Goal: Task Accomplishment & Management: Manage account settings

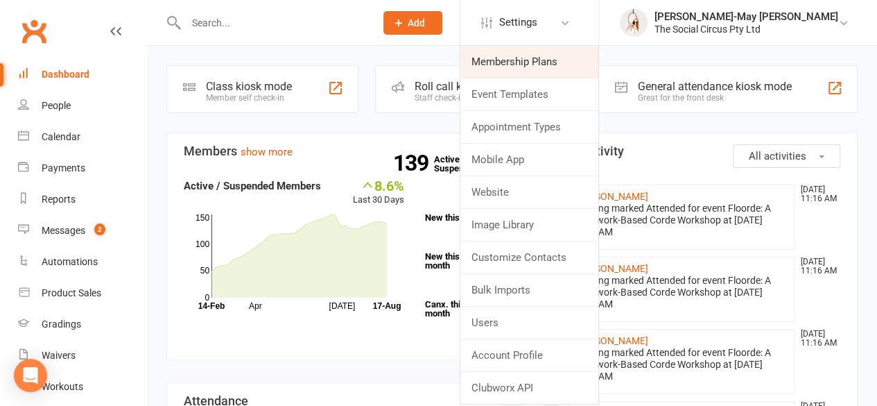
click at [568, 63] on link "Membership Plans" at bounding box center [529, 62] width 138 height 32
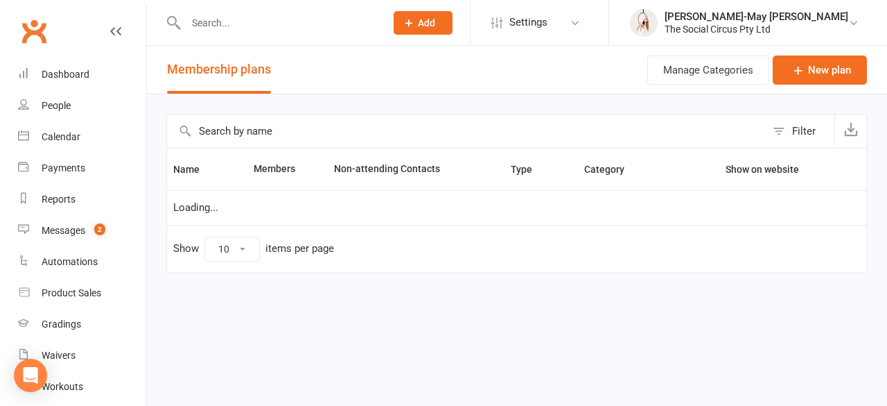
select select "50"
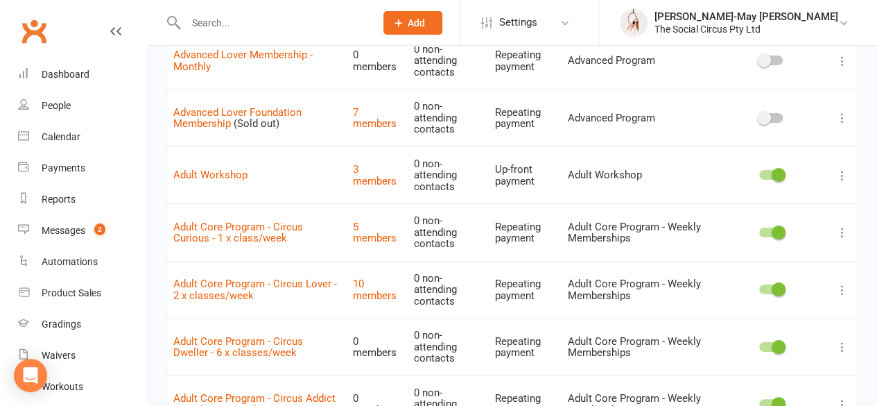
scroll to position [2704, 0]
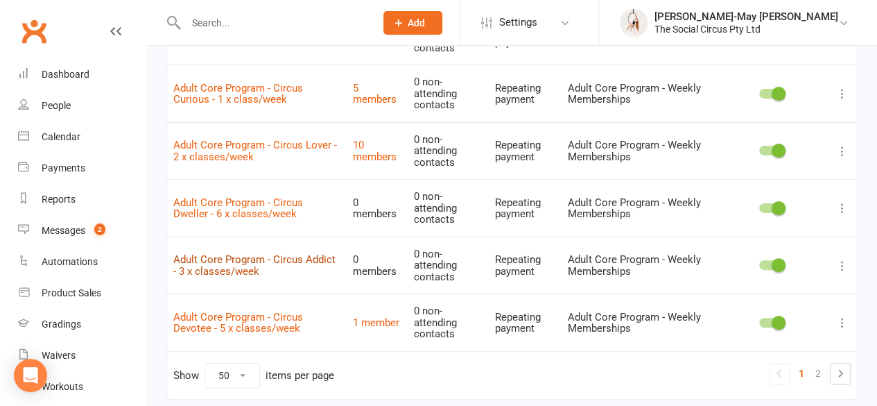
click at [261, 253] on link "Adult Core Program - Circus Addict - 3 x classes/week" at bounding box center [254, 265] width 162 height 24
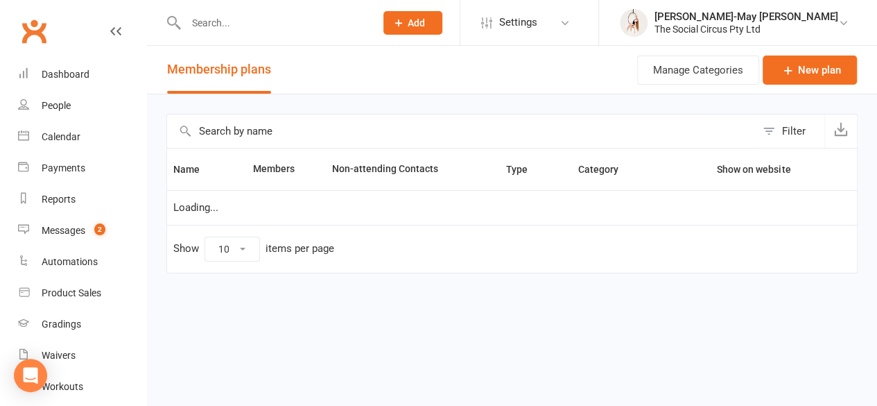
select select "50"
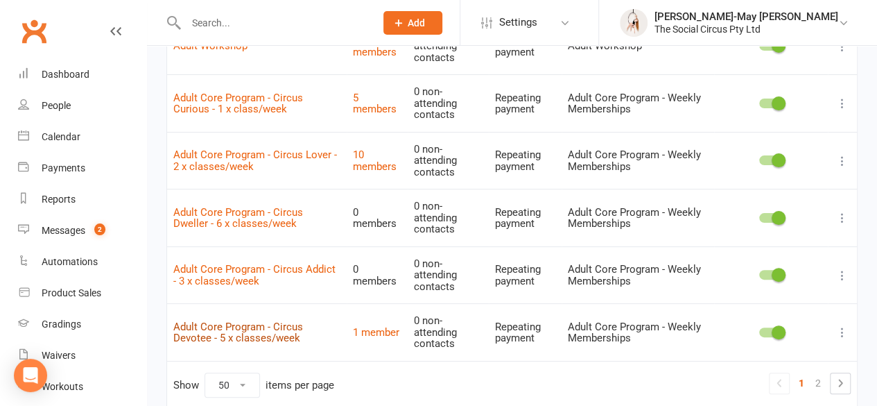
scroll to position [2673, 0]
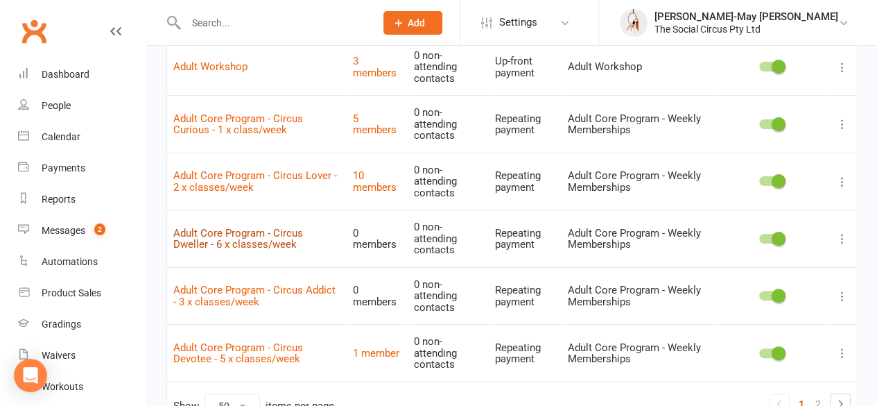
click at [259, 227] on link "Adult Core Program - Circus Dweller - 6 x classes/week" at bounding box center [238, 239] width 130 height 24
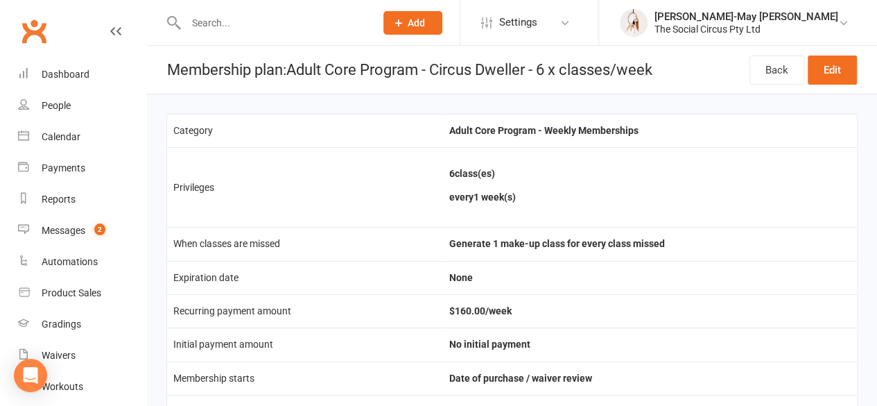
scroll to position [69, 0]
